Goal: Transaction & Acquisition: Download file/media

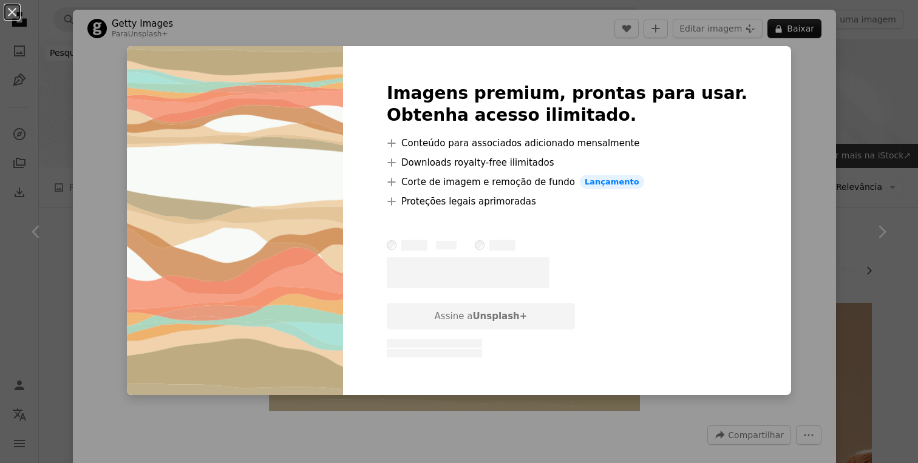
scroll to position [14357, 0]
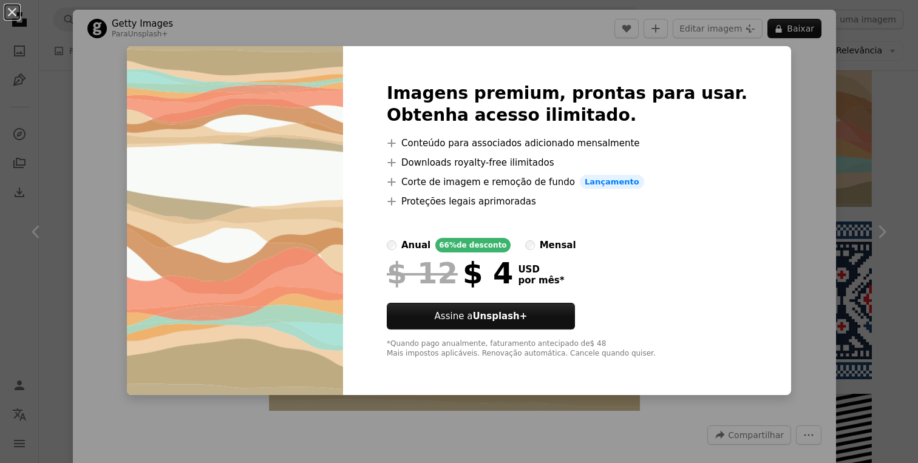
click at [341, 135] on img at bounding box center [235, 221] width 216 height 350
click at [11, 19] on button "An X shape" at bounding box center [12, 12] width 15 height 15
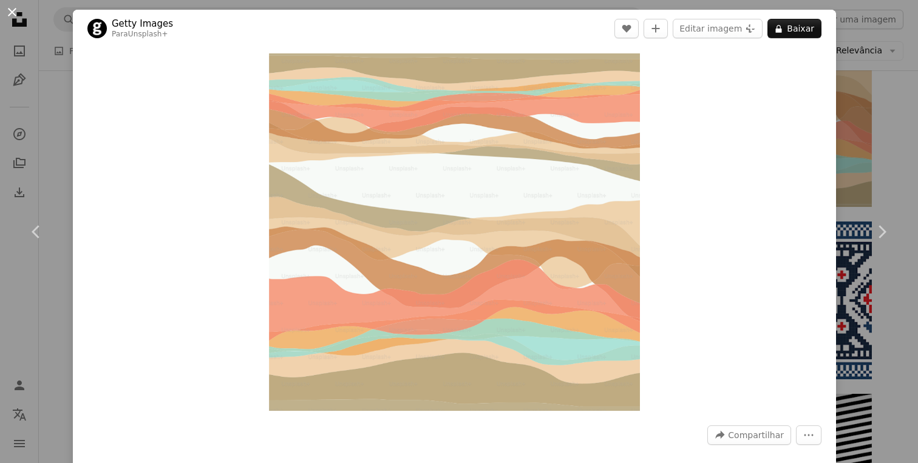
click at [12, 13] on button "An X shape" at bounding box center [12, 12] width 15 height 15
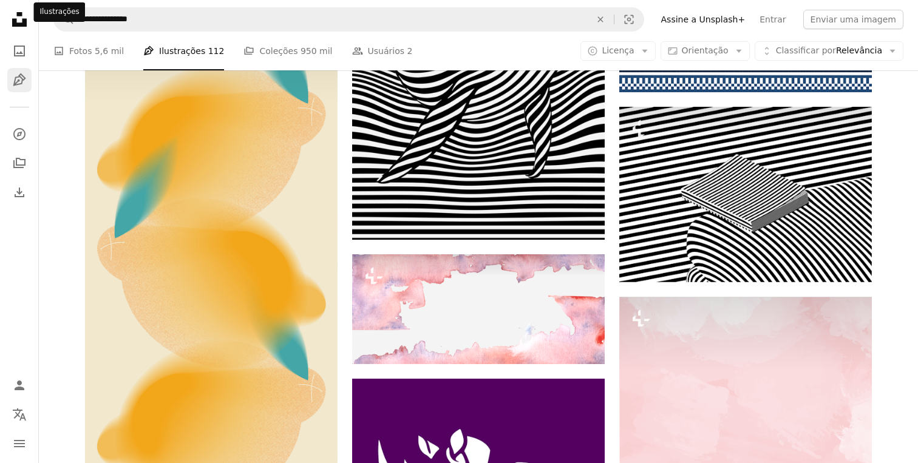
scroll to position [14576, 0]
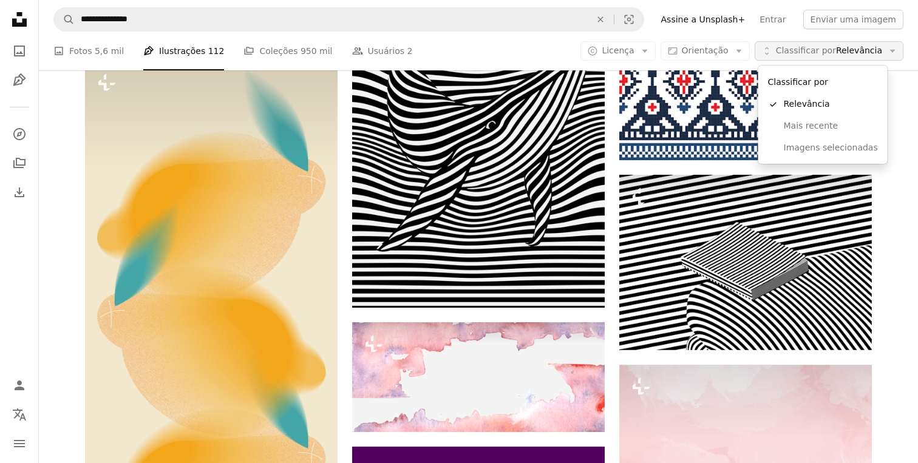
click at [809, 49] on span "Classificar por" at bounding box center [806, 51] width 60 height 10
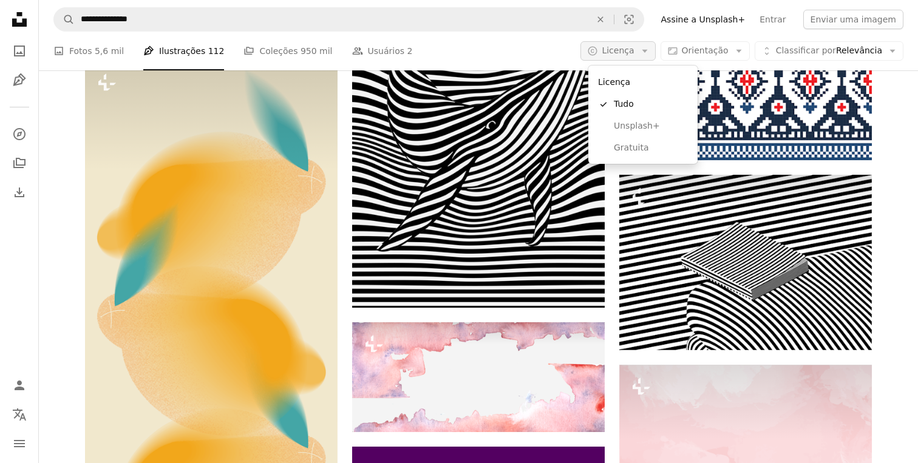
click at [649, 47] on icon "Arrow down" at bounding box center [644, 51] width 11 height 11
click at [640, 151] on span "Gratuita" at bounding box center [651, 148] width 74 height 12
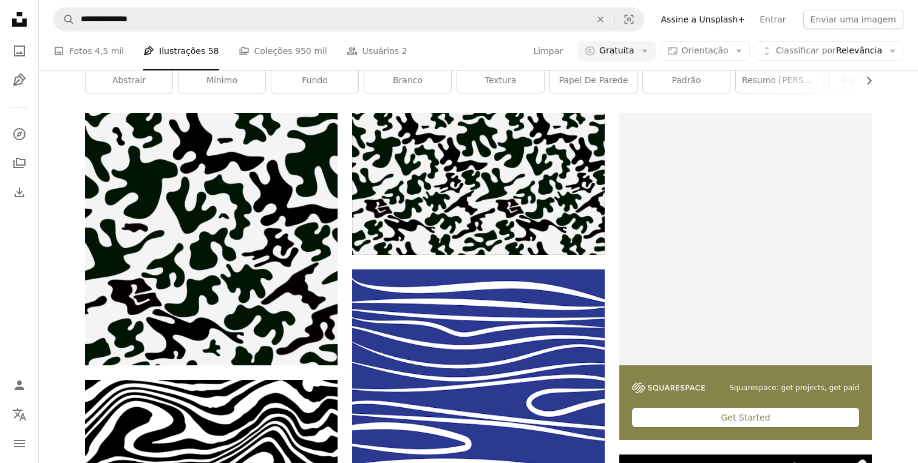
scroll to position [197, 0]
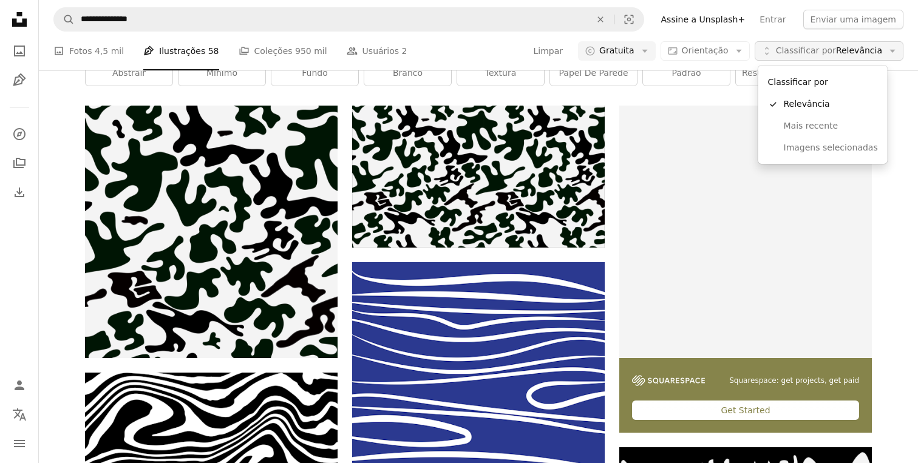
click at [816, 49] on span "Classificar por" at bounding box center [806, 51] width 60 height 10
click at [833, 108] on span "Relevância" at bounding box center [831, 104] width 94 height 12
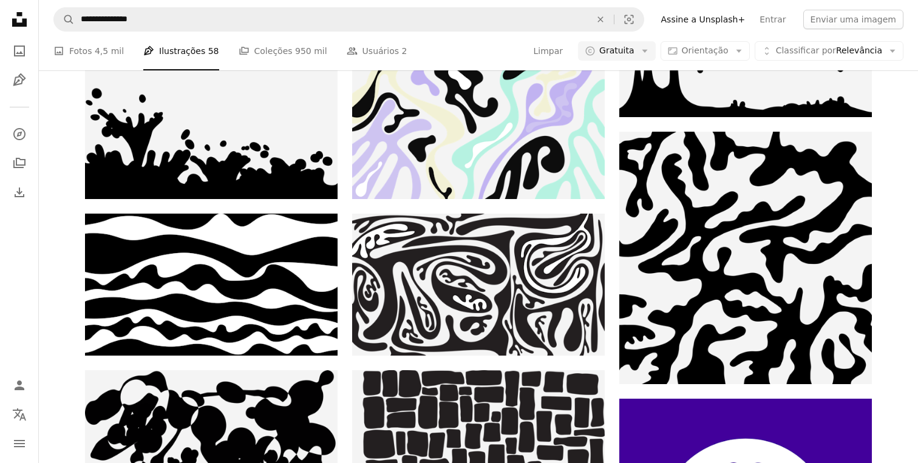
scroll to position [671, 0]
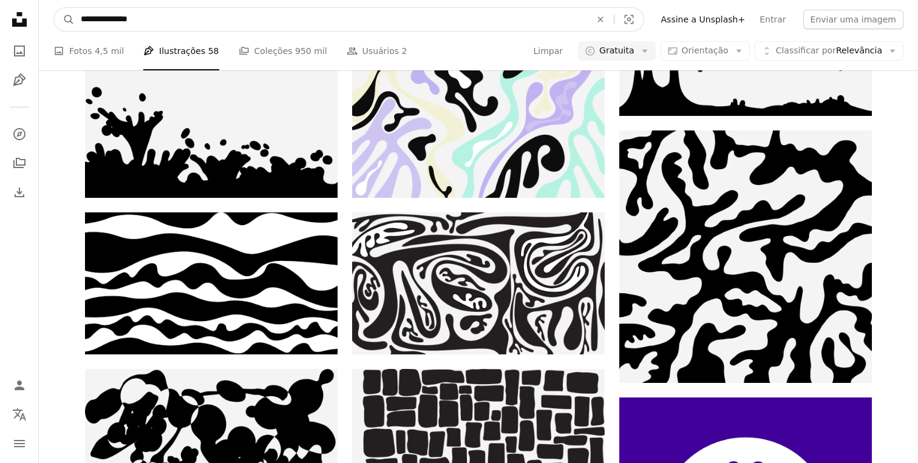
click at [159, 25] on input "**********" at bounding box center [331, 19] width 512 height 23
type input "*****"
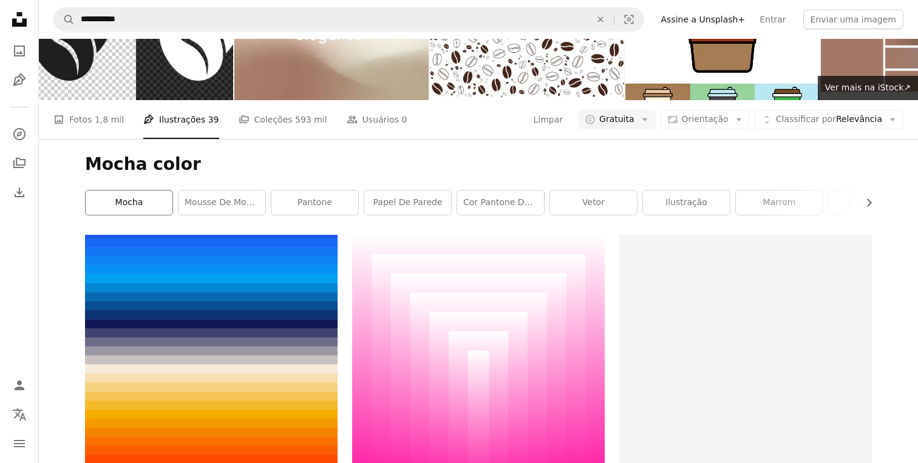
scroll to position [58, 0]
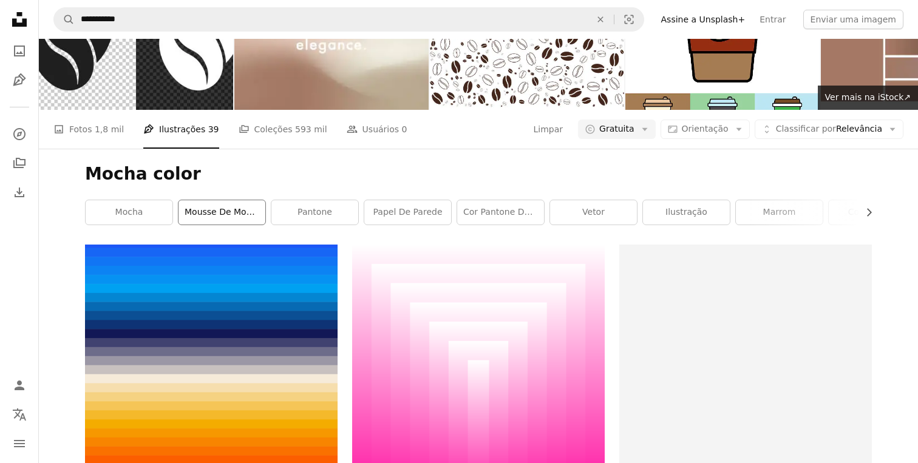
click at [232, 215] on link "Mousse de Mocha" at bounding box center [221, 212] width 87 height 24
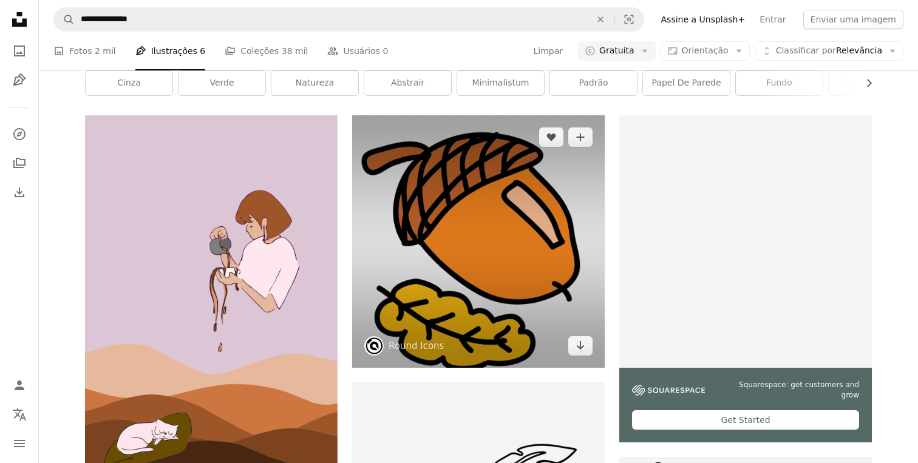
scroll to position [185, 0]
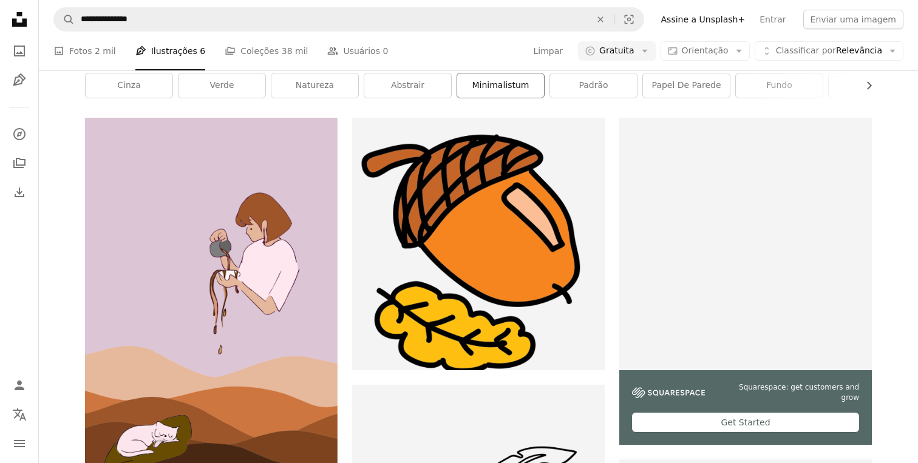
click at [472, 84] on link "minimalistum" at bounding box center [500, 85] width 87 height 24
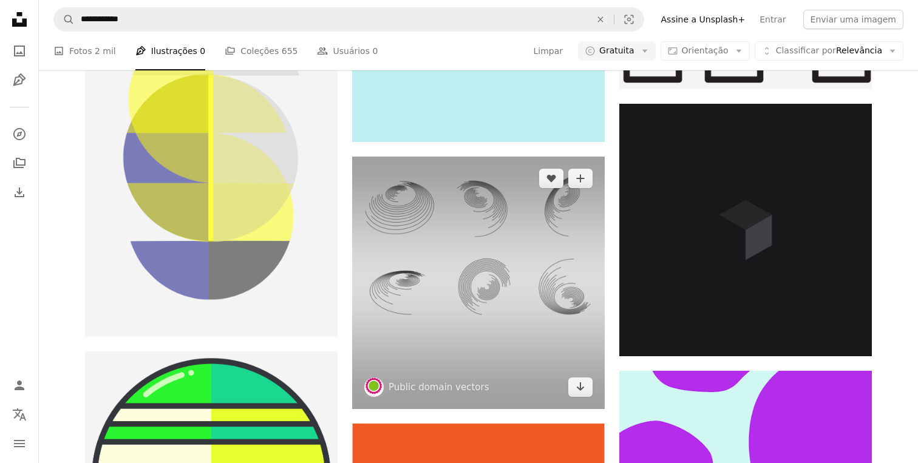
scroll to position [4389, 0]
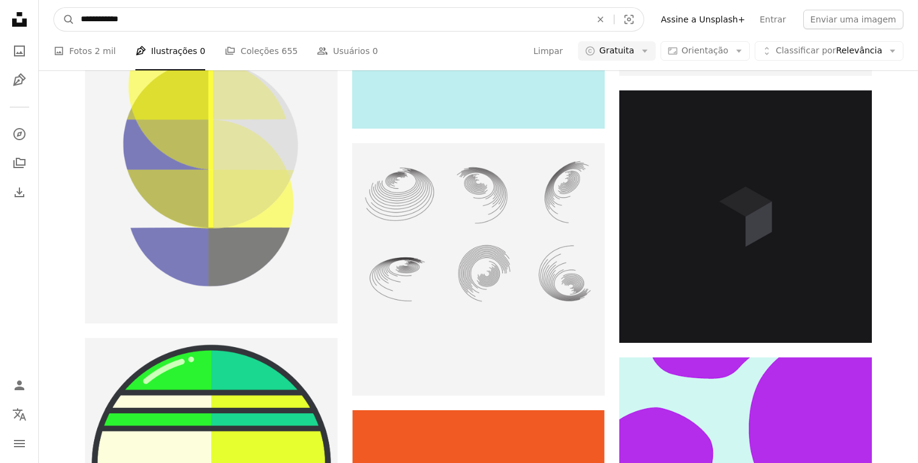
click at [275, 14] on input "**********" at bounding box center [331, 19] width 512 height 23
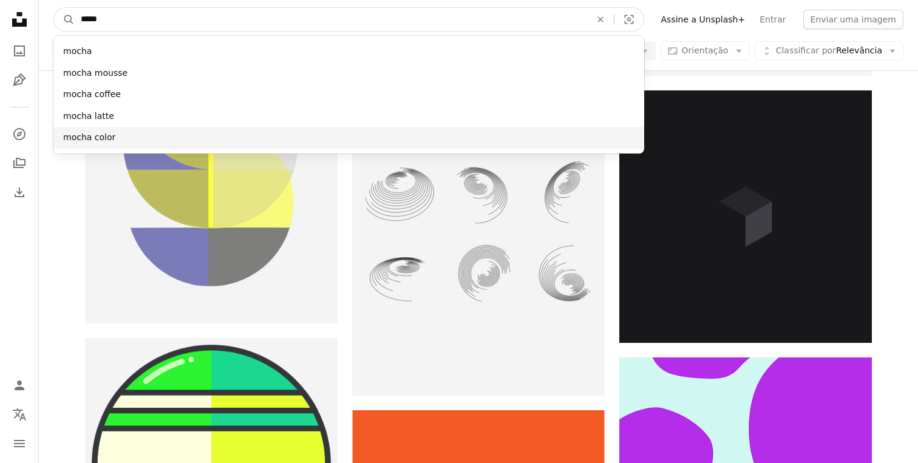
type input "*****"
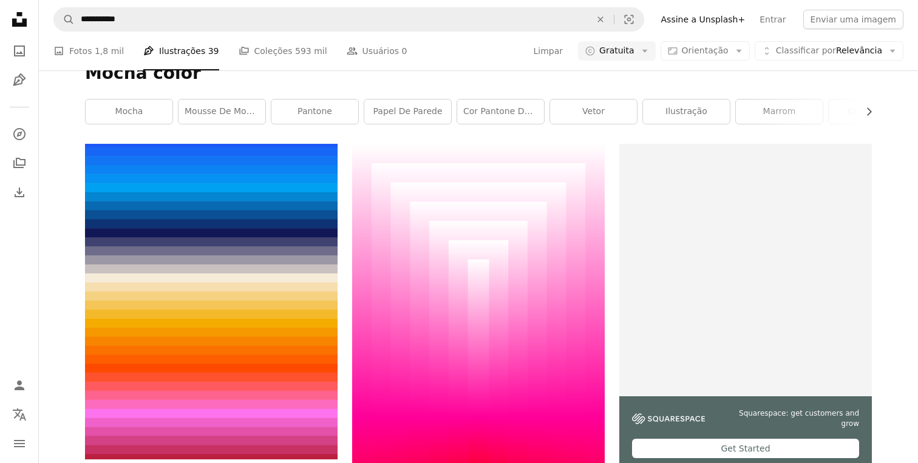
scroll to position [174, 0]
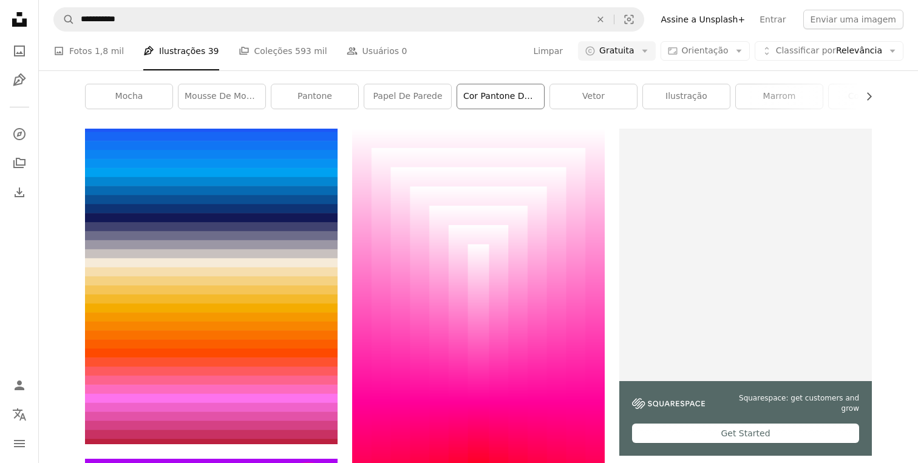
click at [492, 97] on link "Cor Pantone do Ano" at bounding box center [500, 96] width 87 height 24
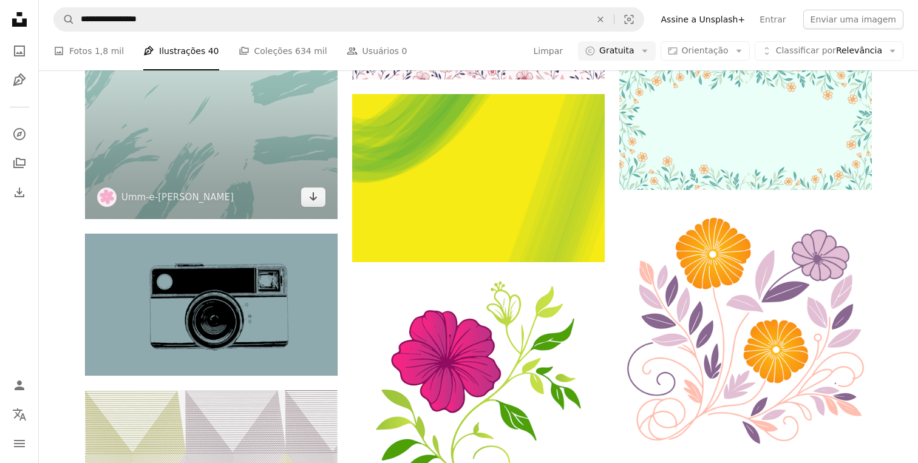
scroll to position [718, 0]
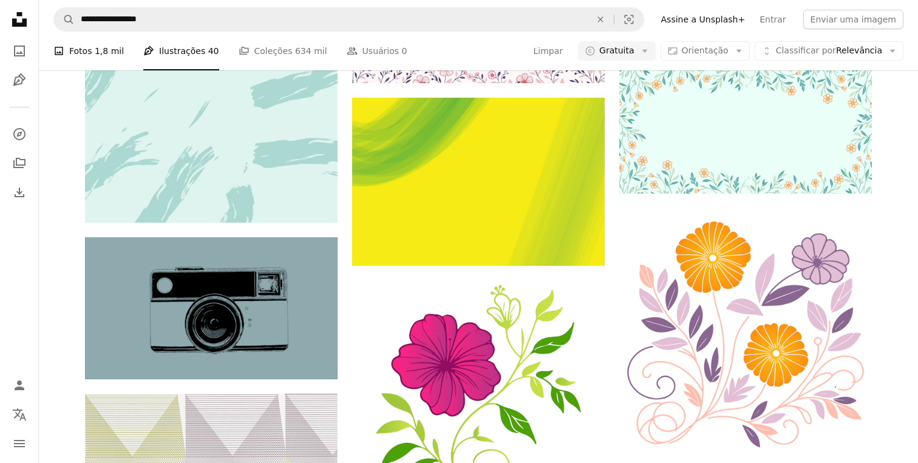
click at [109, 61] on link "A photo Fotos 1,8 mil" at bounding box center [88, 51] width 70 height 39
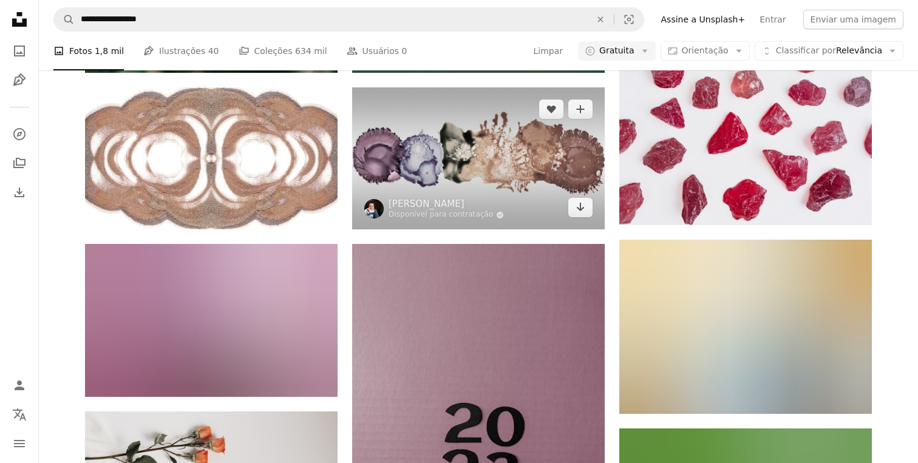
scroll to position [795, 0]
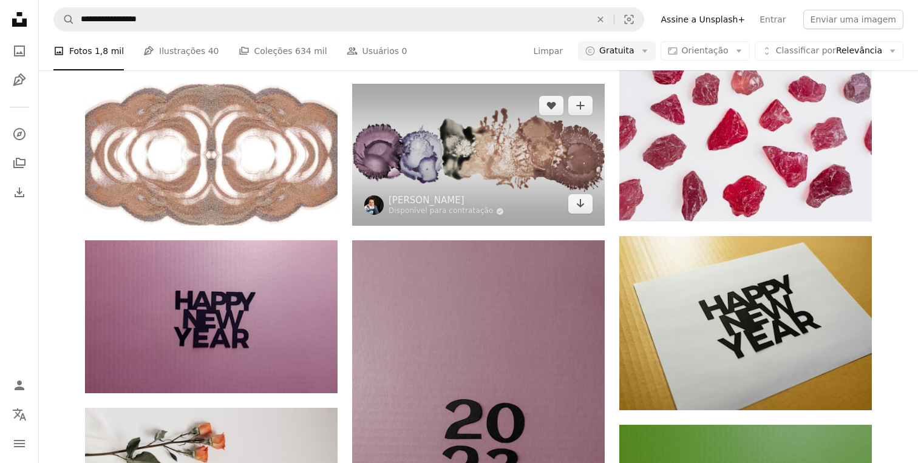
click at [463, 152] on img at bounding box center [478, 155] width 253 height 142
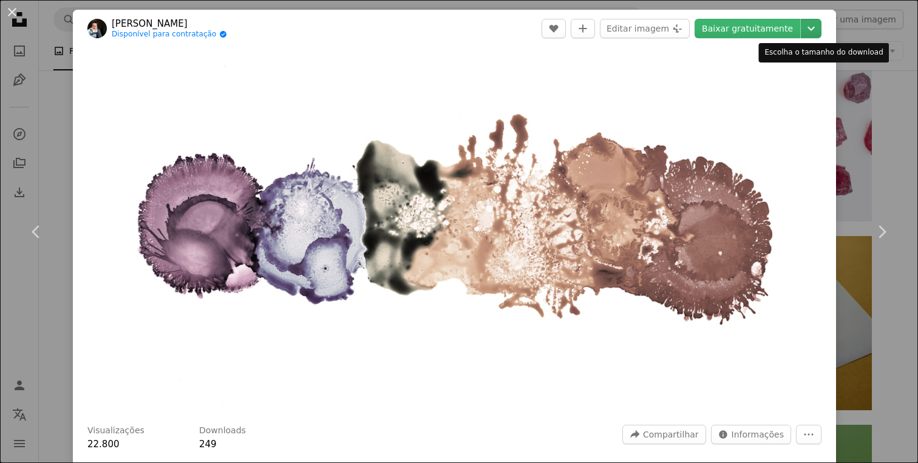
click at [819, 30] on icon "Chevron down" at bounding box center [810, 28] width 19 height 15
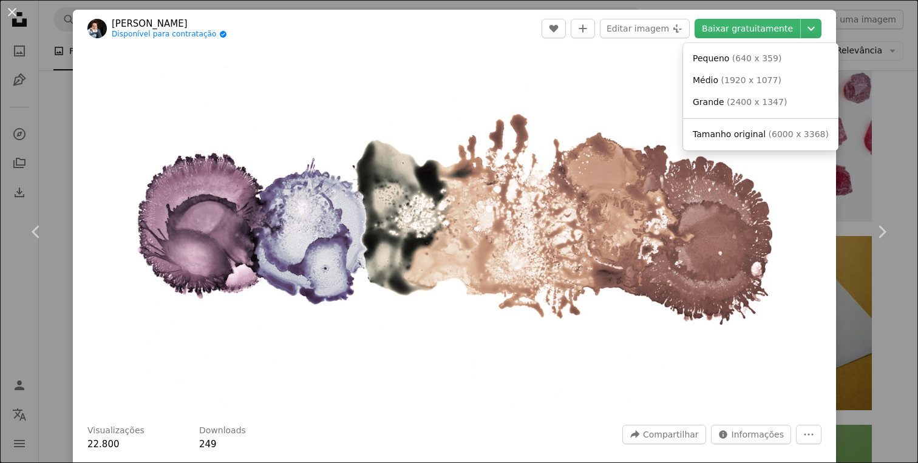
click at [707, 189] on dialog "An X shape Chevron left Chevron right [PERSON_NAME] Disponível para contratação…" at bounding box center [459, 231] width 918 height 463
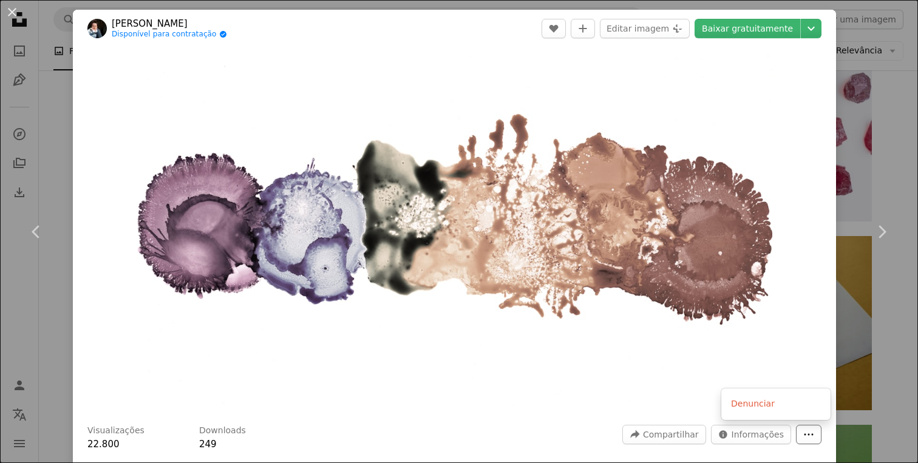
click at [814, 438] on icon "More Actions" at bounding box center [808, 434] width 11 height 11
click at [466, 243] on dialog "An X shape Chevron left Chevron right [PERSON_NAME] Disponível para contratação…" at bounding box center [459, 231] width 918 height 463
click at [17, 16] on button "An X shape" at bounding box center [12, 12] width 15 height 15
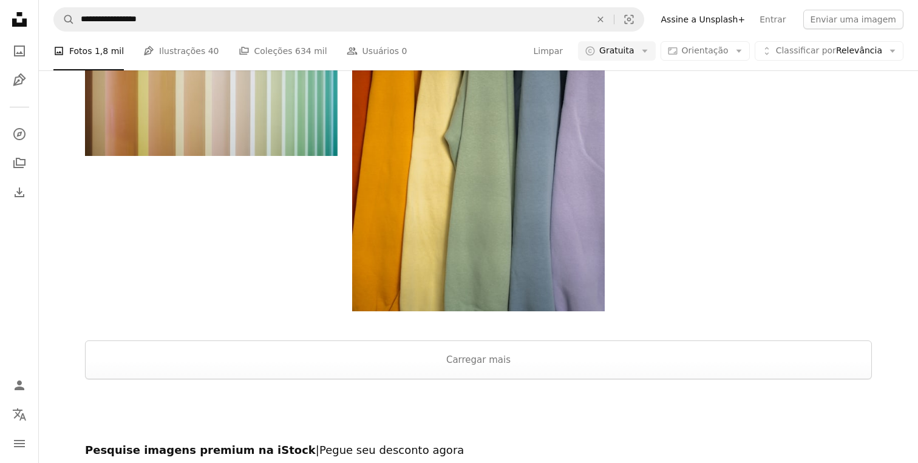
scroll to position [1997, 0]
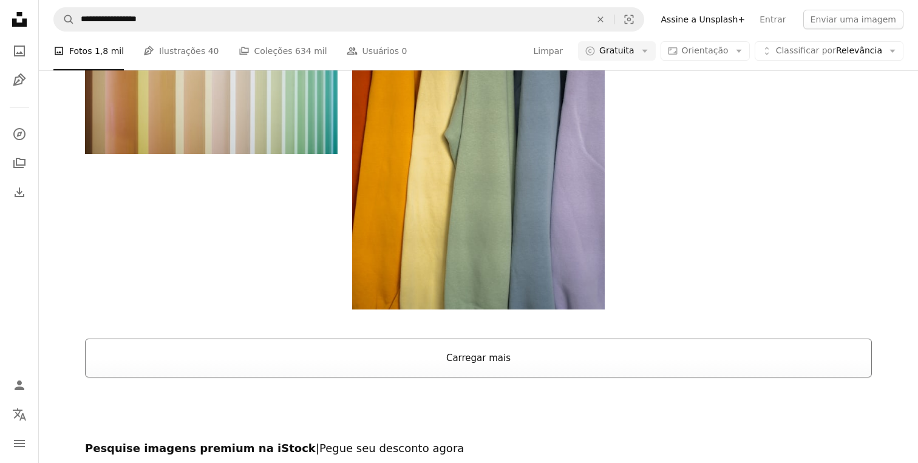
click at [351, 357] on button "Carregar mais" at bounding box center [478, 358] width 787 height 39
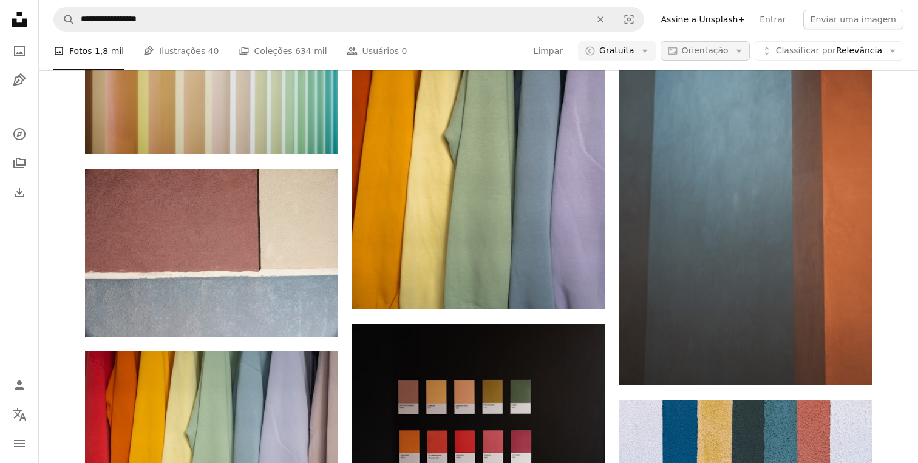
click at [694, 59] on button "Aspect ratio Orientação Arrow down" at bounding box center [704, 50] width 89 height 19
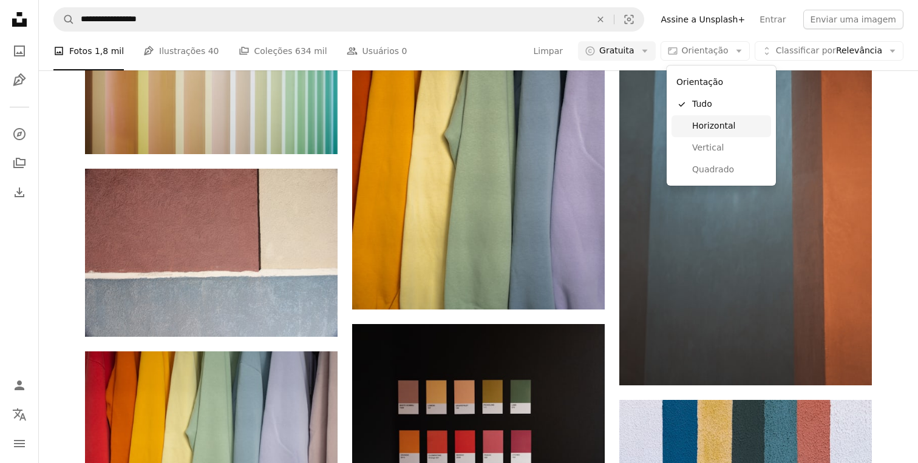
click at [713, 129] on span "Horizontal" at bounding box center [729, 126] width 74 height 12
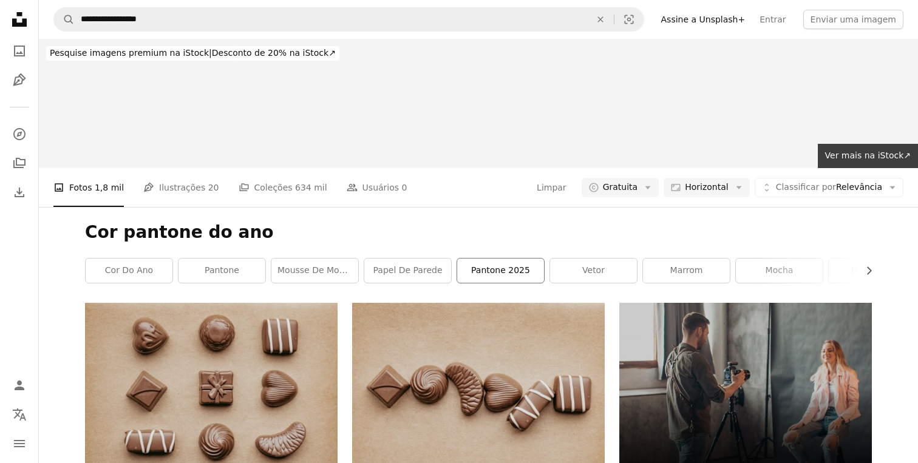
click at [506, 264] on link "pantone 2025" at bounding box center [500, 271] width 87 height 24
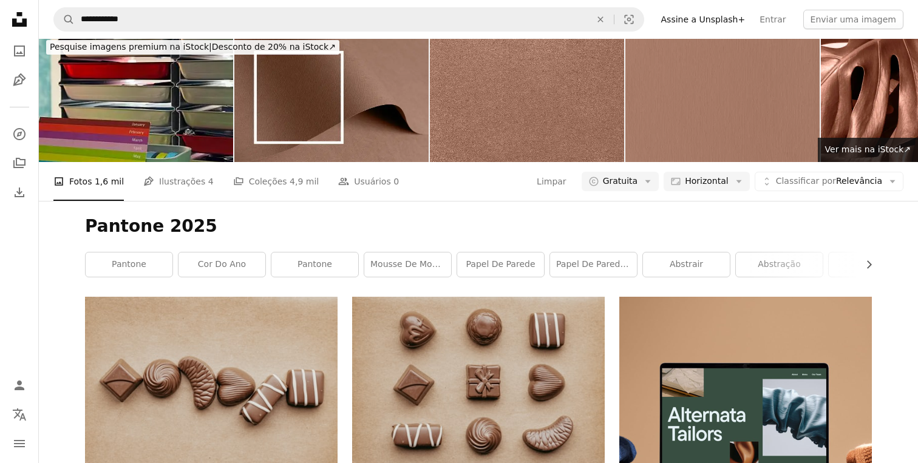
scroll to position [4, 0]
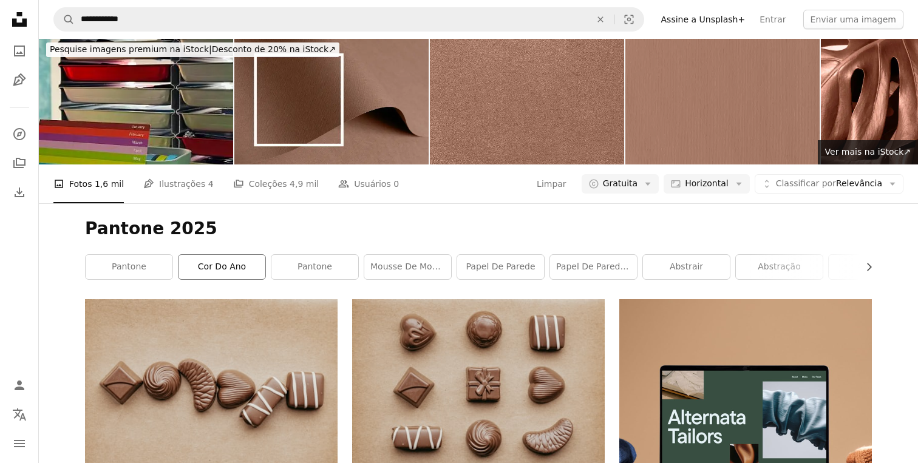
click at [231, 260] on link "cor do ano" at bounding box center [221, 267] width 87 height 24
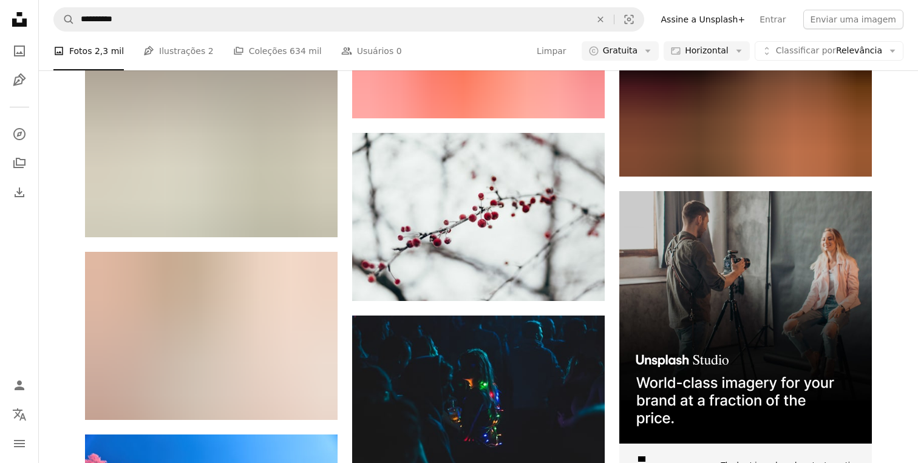
scroll to position [3068, 0]
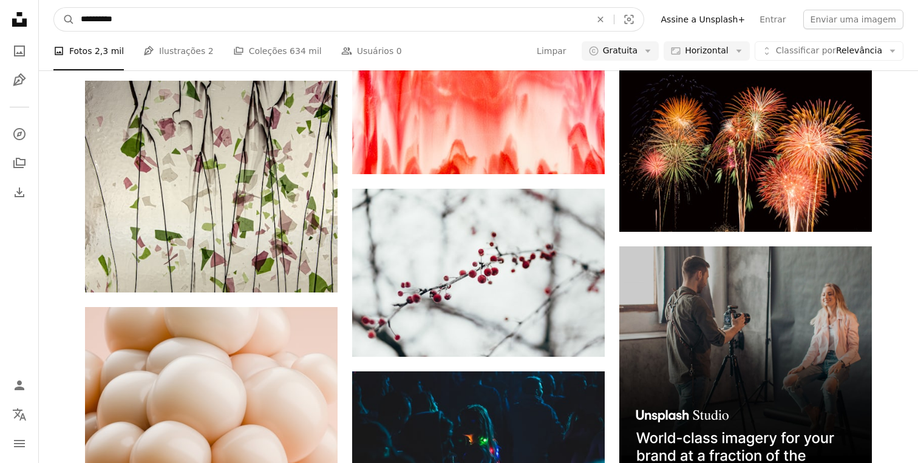
click at [206, 16] on input "**********" at bounding box center [331, 19] width 512 height 23
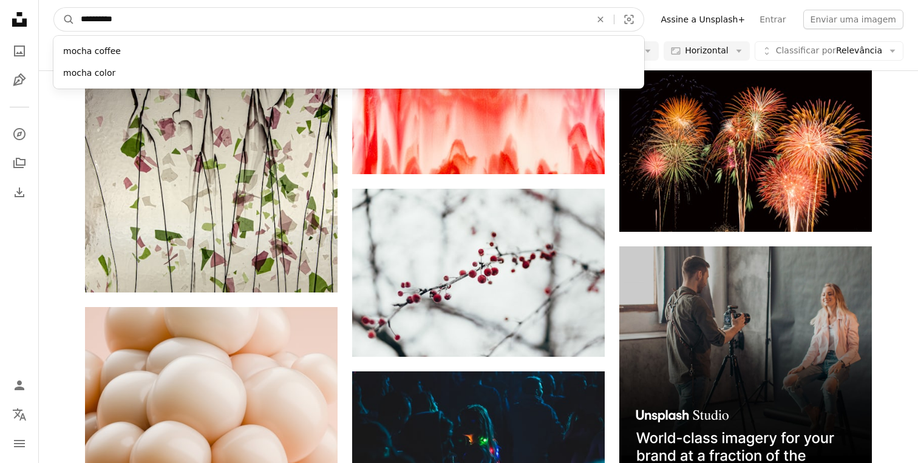
type input "**********"
click button "A magnifying glass" at bounding box center [64, 19] width 21 height 23
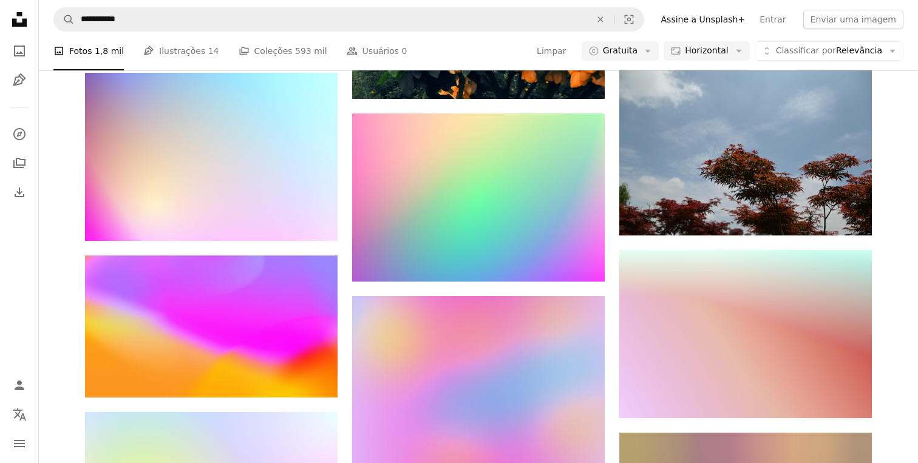
scroll to position [8395, 0]
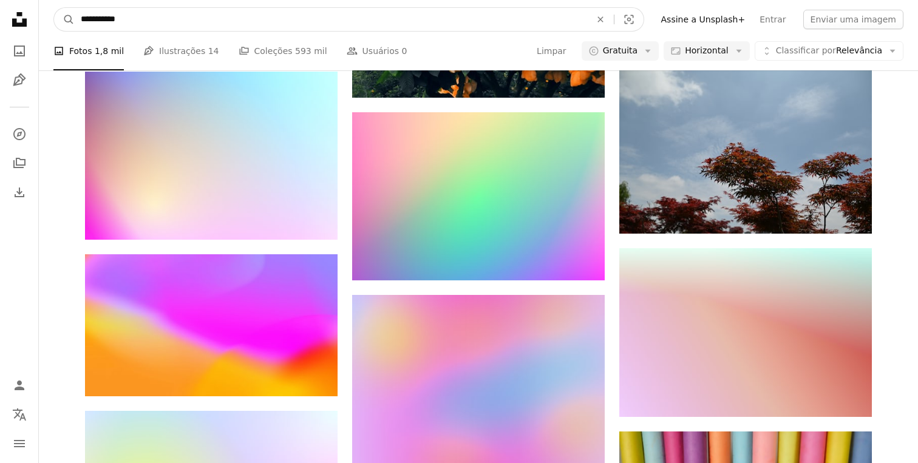
click at [185, 24] on input "**********" at bounding box center [331, 19] width 512 height 23
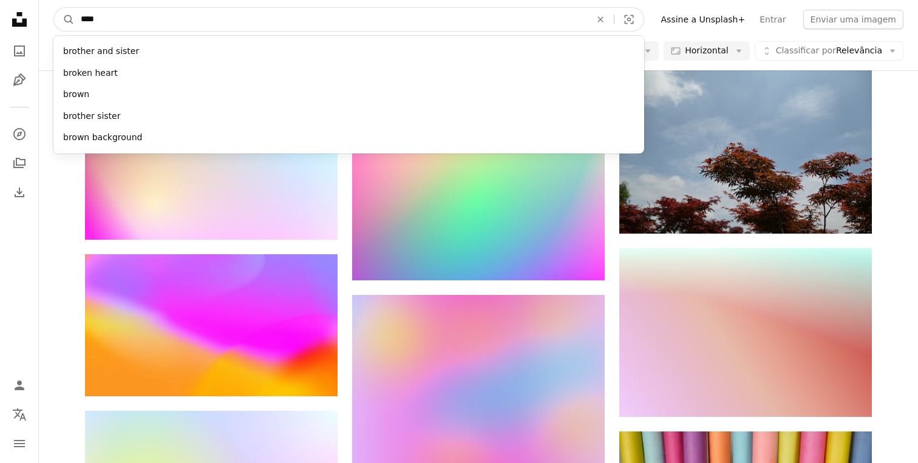
type input "*****"
click button "A magnifying glass" at bounding box center [64, 19] width 21 height 23
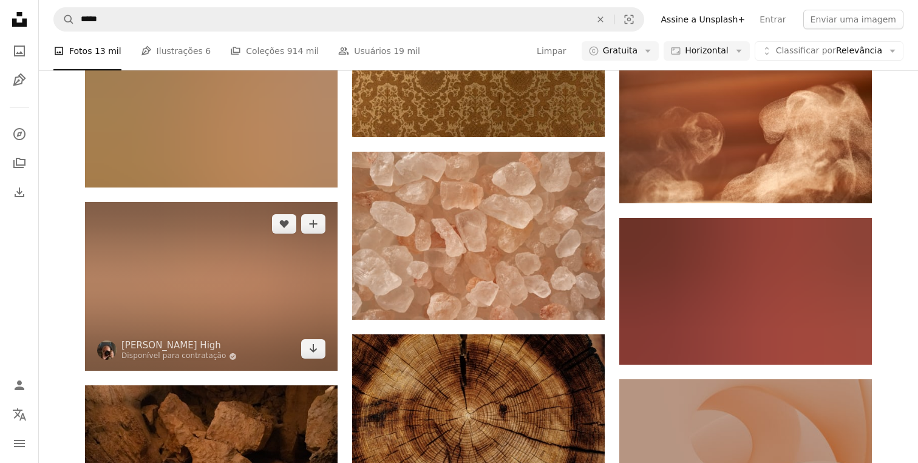
scroll to position [4216, 0]
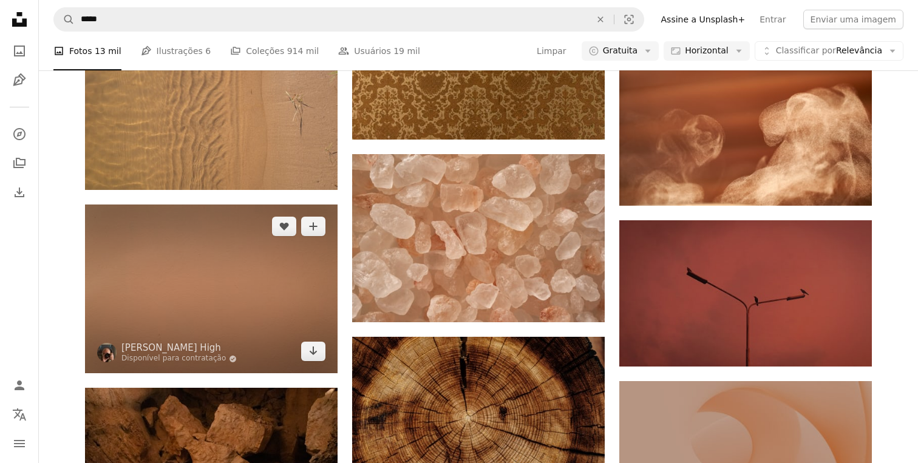
click at [249, 300] on img at bounding box center [211, 289] width 253 height 169
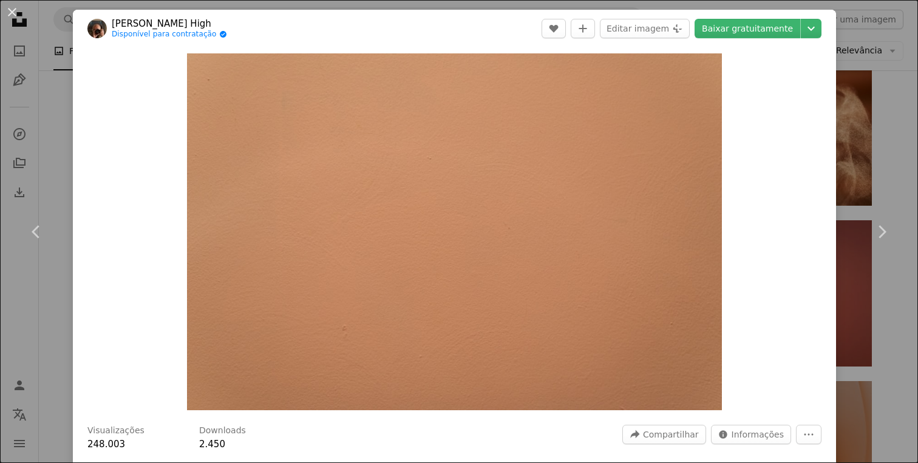
click at [53, 78] on div "An X shape Chevron left Chevron right [PERSON_NAME] High Disponível para contra…" at bounding box center [459, 231] width 918 height 463
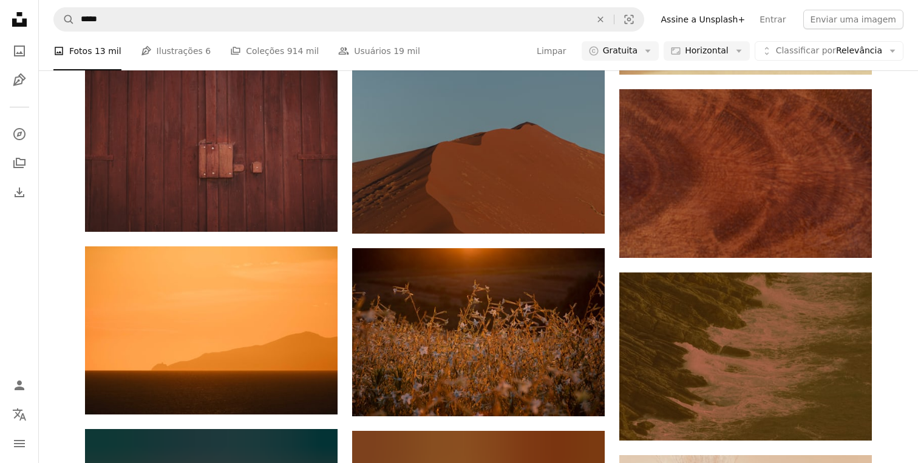
scroll to position [5457, 0]
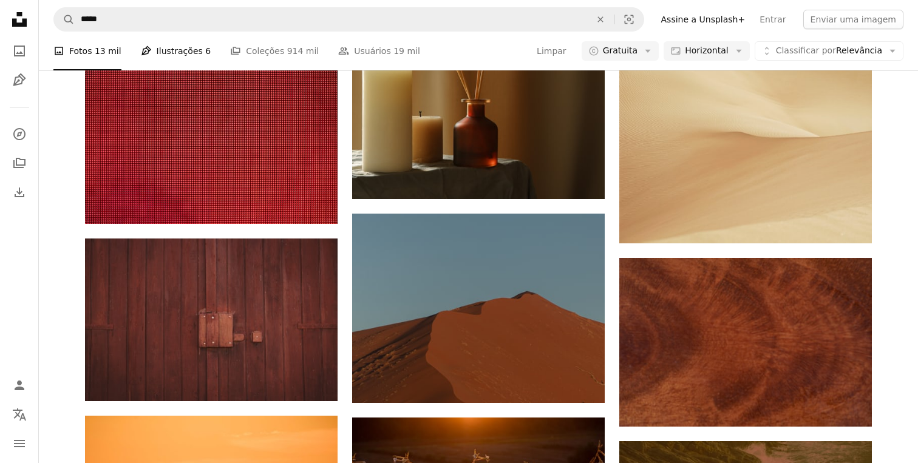
click at [165, 56] on link "Pen Tool Ilustrações 6" at bounding box center [176, 51] width 70 height 39
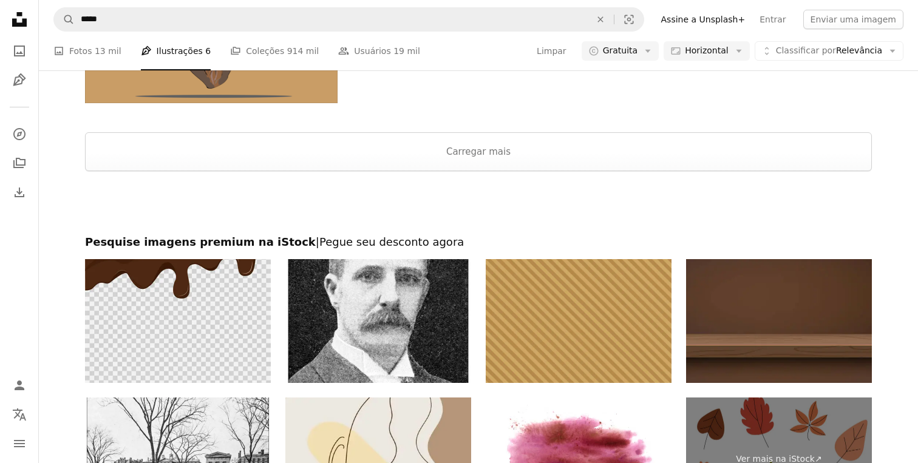
scroll to position [1690, 0]
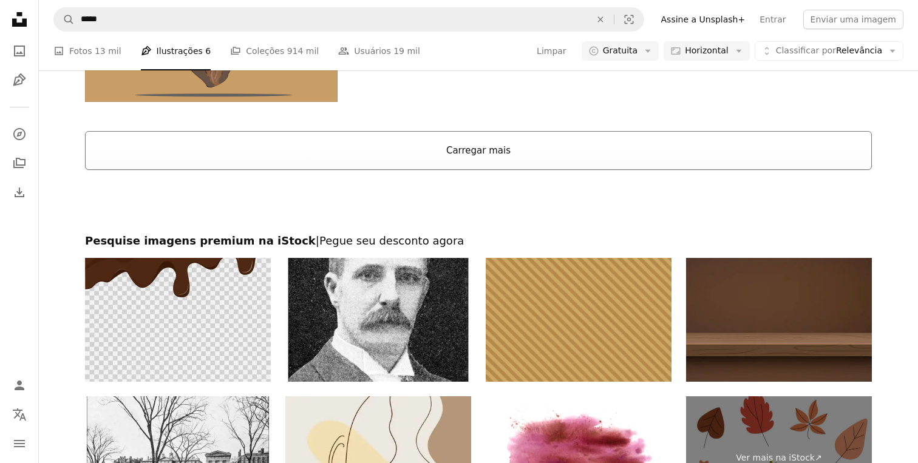
click at [327, 151] on button "Carregar mais" at bounding box center [478, 150] width 787 height 39
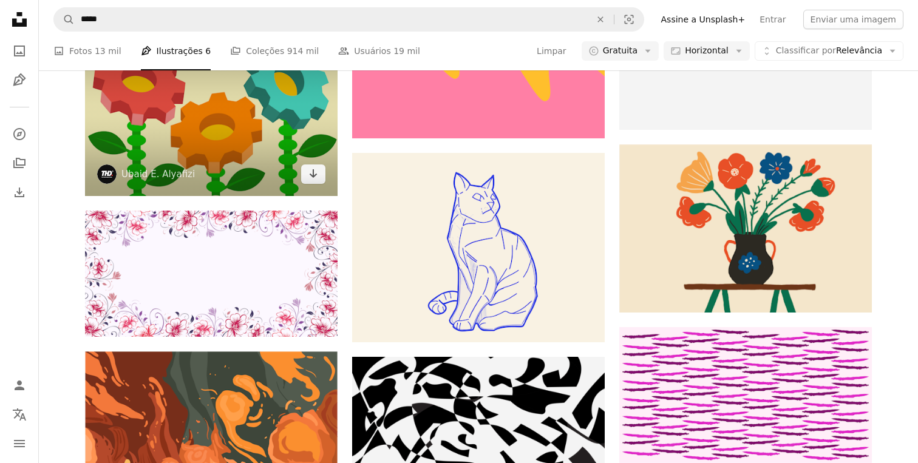
scroll to position [14381, 0]
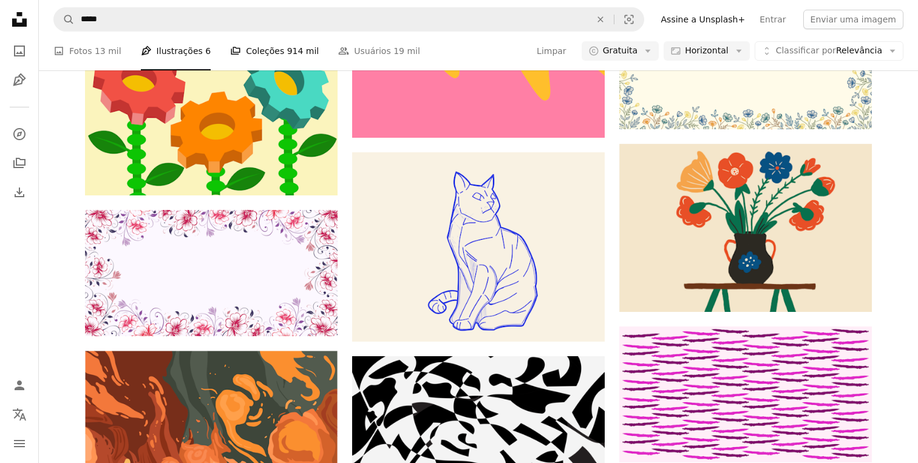
click at [275, 53] on link "A stack of folders Coleções 914 mil" at bounding box center [274, 51] width 89 height 39
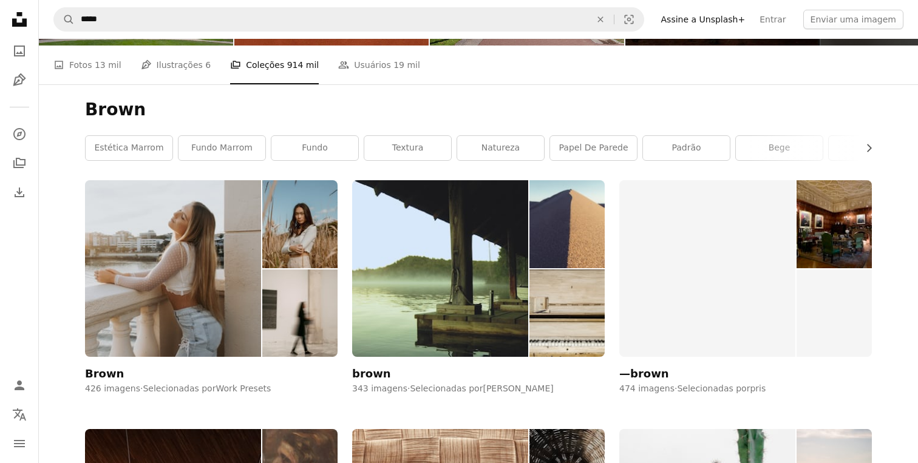
scroll to position [137, 0]
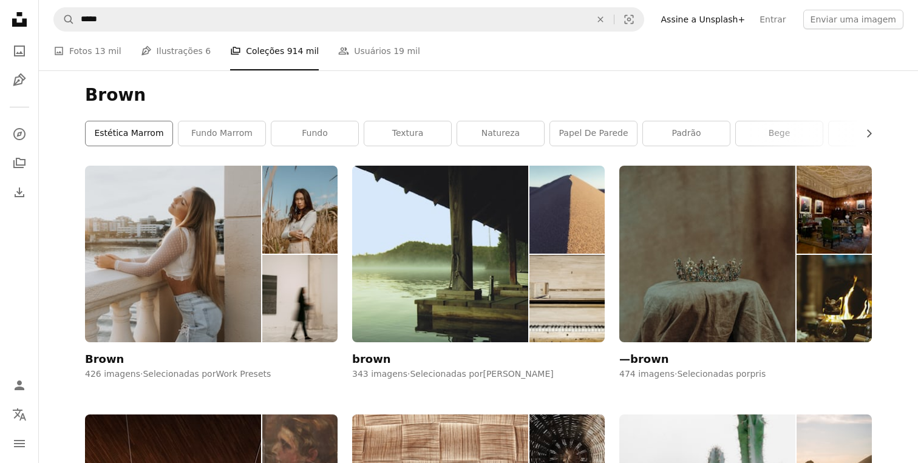
click at [145, 136] on link "estética marrom" at bounding box center [129, 133] width 87 height 24
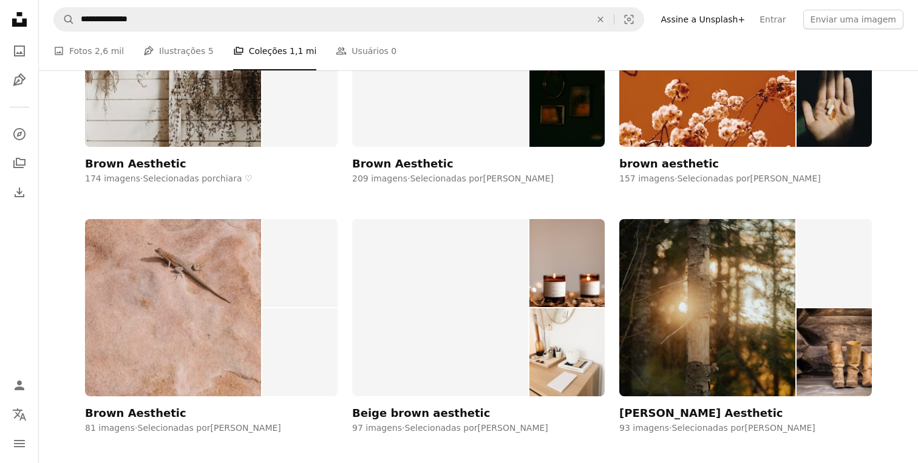
scroll to position [333, 0]
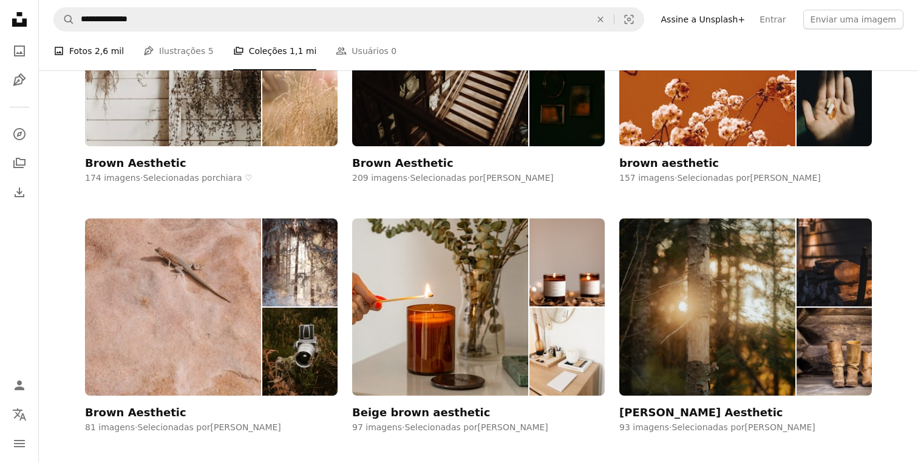
click at [103, 42] on link "A photo Fotos 2,6 mil" at bounding box center [88, 51] width 70 height 39
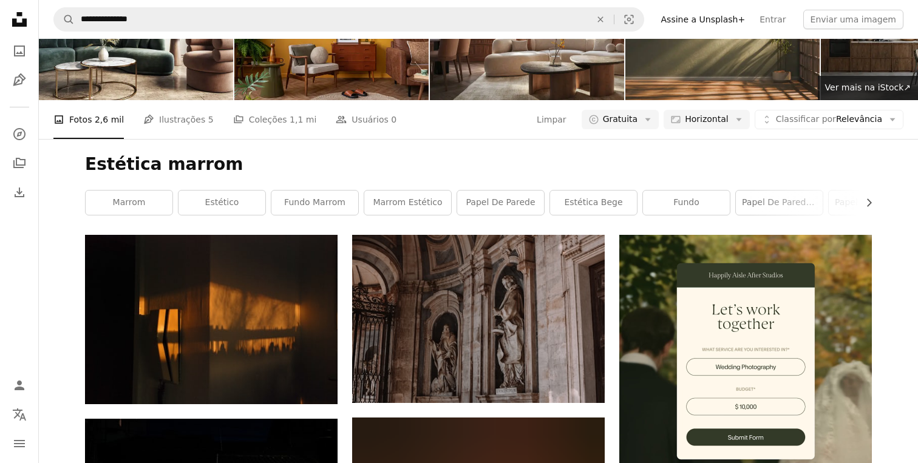
scroll to position [71, 0]
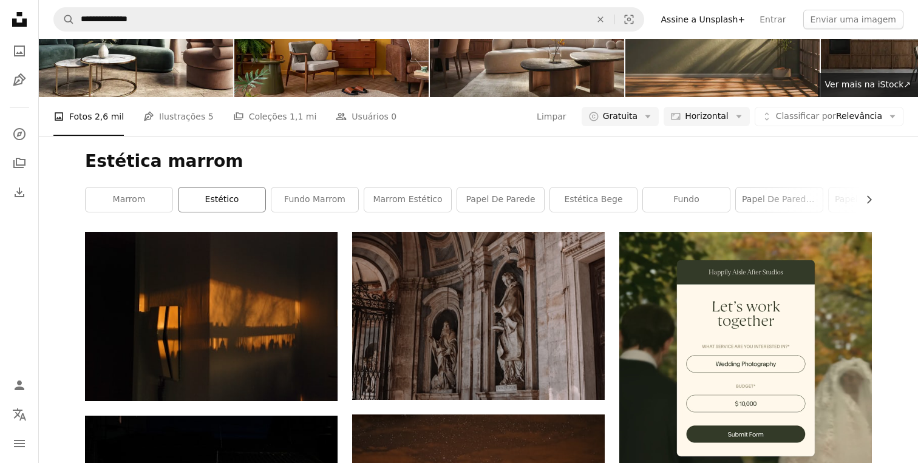
click at [210, 202] on link "estético" at bounding box center [221, 200] width 87 height 24
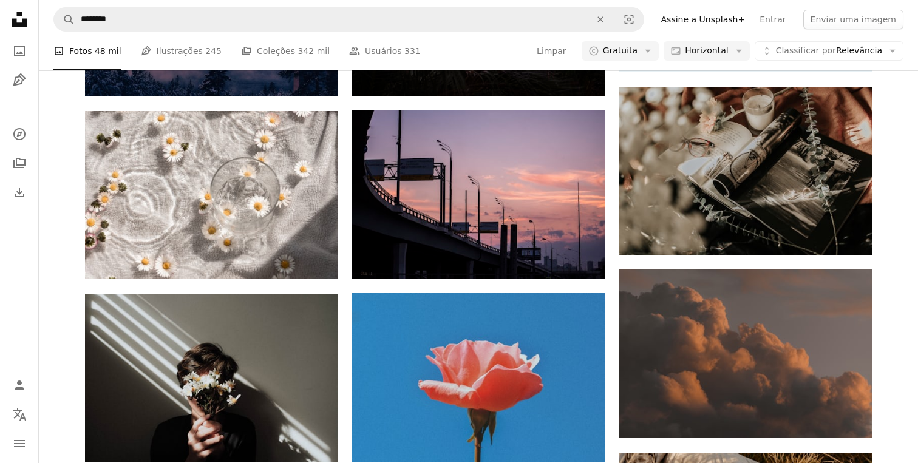
scroll to position [574, 0]
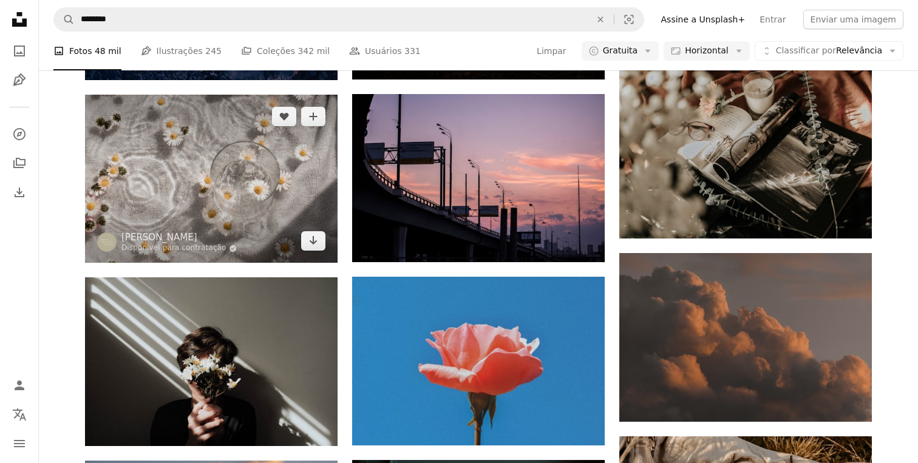
click at [197, 172] on img at bounding box center [211, 179] width 253 height 168
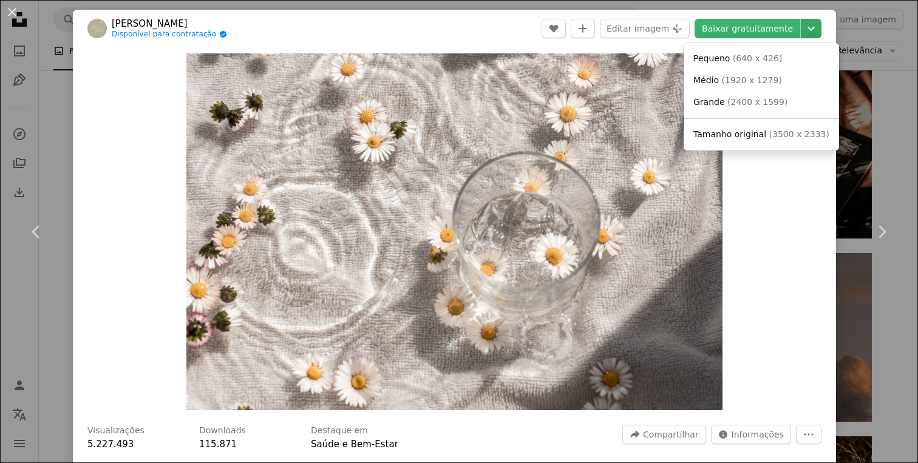
click at [821, 27] on icon "Chevron down" at bounding box center [810, 28] width 19 height 15
click at [761, 81] on span "( 1920 x 1279 )" at bounding box center [752, 80] width 60 height 10
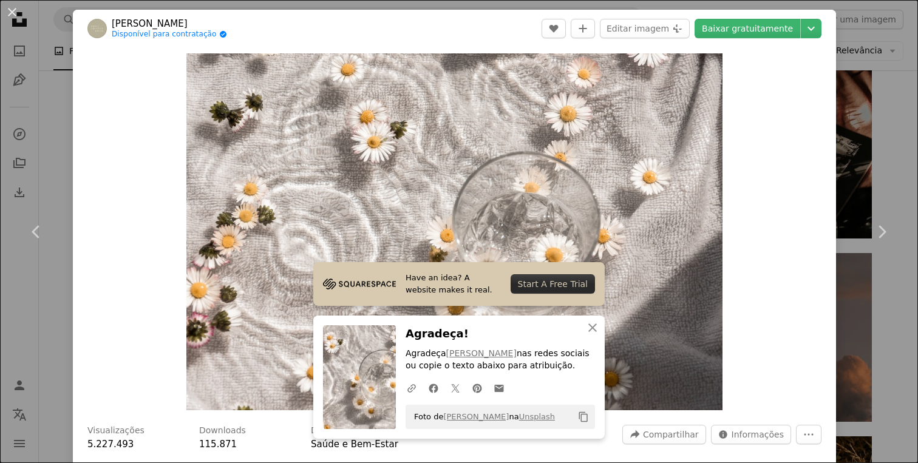
click at [53, 103] on div "An X shape Chevron left Chevron right [PERSON_NAME] Disponível para contratação…" at bounding box center [459, 231] width 918 height 463
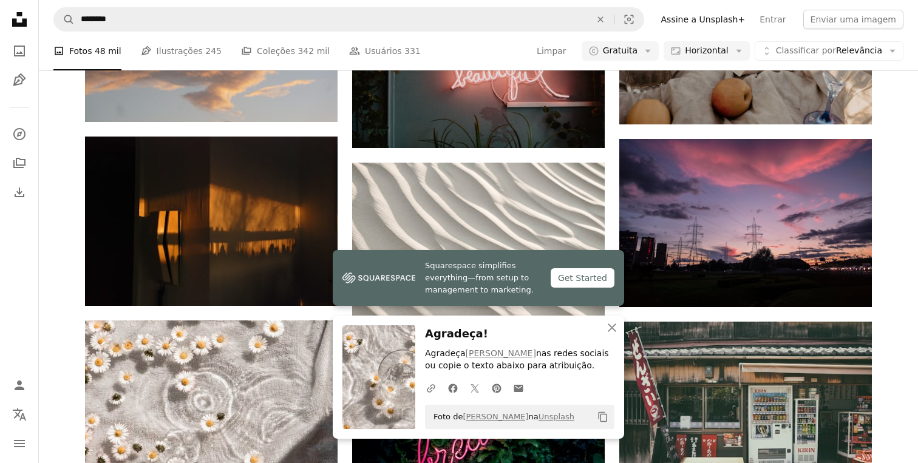
scroll to position [1073, 0]
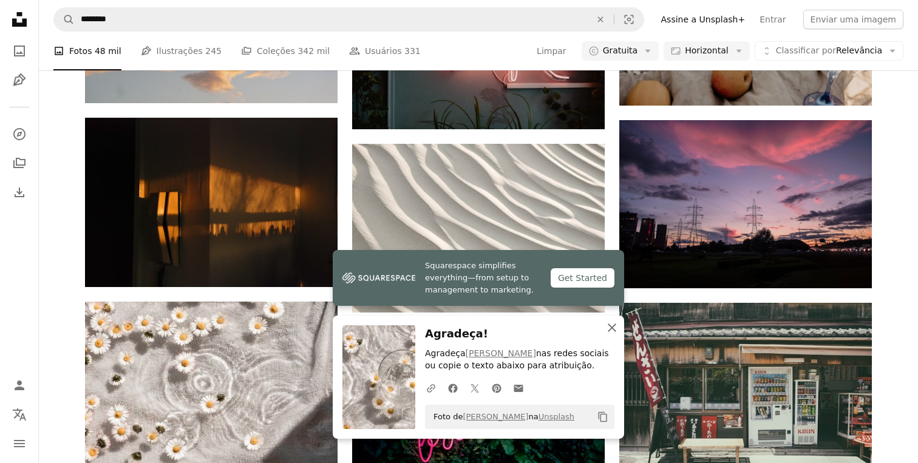
click at [608, 333] on icon "An X shape" at bounding box center [612, 328] width 15 height 15
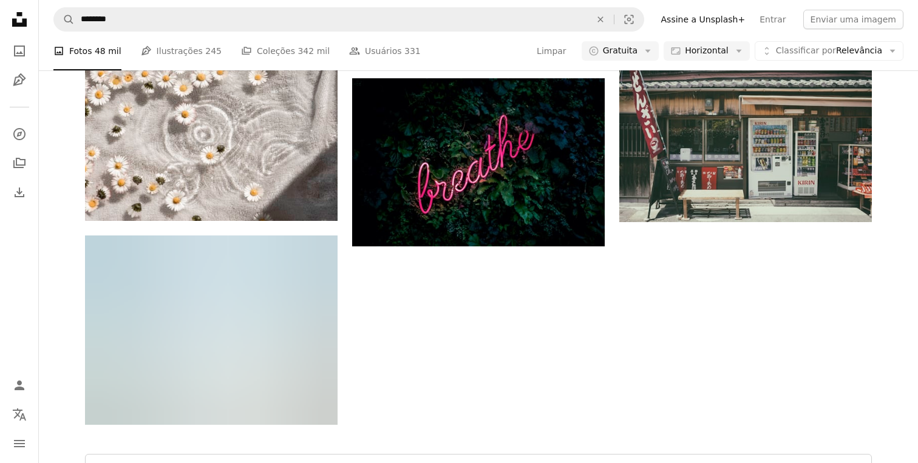
scroll to position [1328, 0]
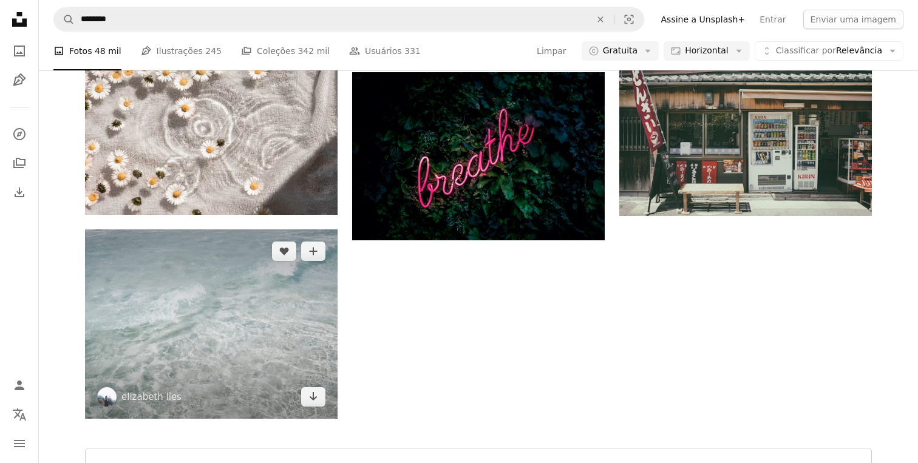
click at [241, 310] on img at bounding box center [211, 323] width 253 height 189
